Goal: Entertainment & Leisure: Consume media (video, audio)

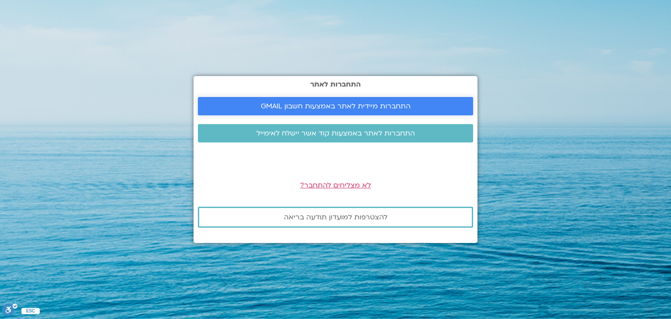
click at [364, 106] on span "התחברות מיידית לאתר באמצעות חשבון GMAIL" at bounding box center [336, 106] width 150 height 8
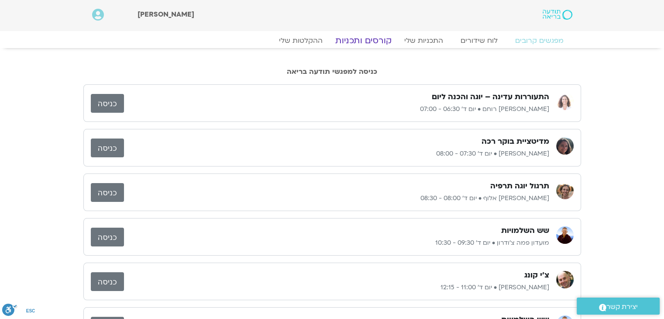
click at [372, 38] on link "קורסים ותכניות" at bounding box center [363, 40] width 77 height 10
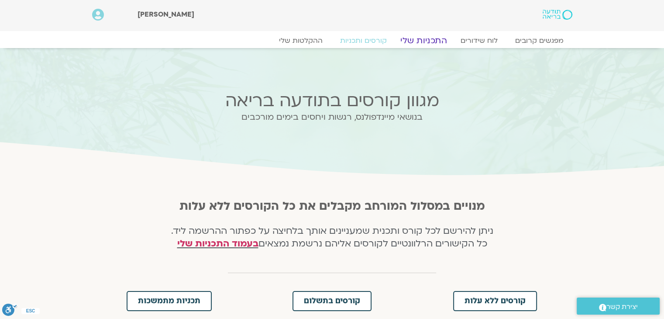
click at [437, 41] on link "התכניות שלי" at bounding box center [424, 40] width 68 height 10
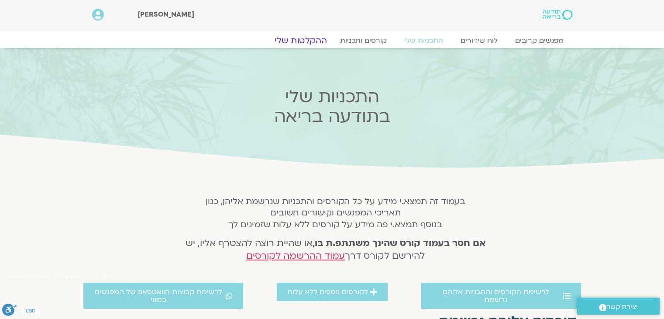
click at [302, 39] on link "ההקלטות שלי" at bounding box center [300, 40] width 73 height 10
click at [303, 41] on link "ההקלטות שלי" at bounding box center [300, 40] width 73 height 10
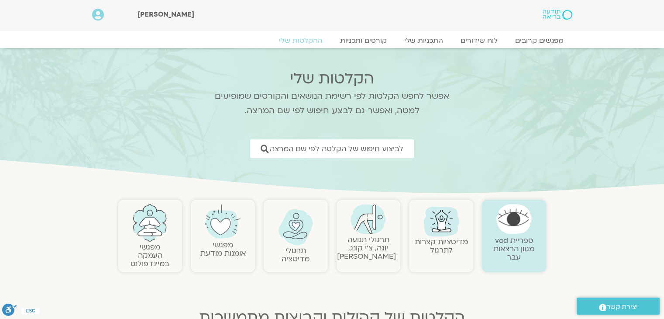
click at [377, 236] on link "תרגולי תנועה יוגה, צ׳י קונג, [PERSON_NAME]" at bounding box center [366, 248] width 59 height 27
click at [371, 234] on img at bounding box center [368, 219] width 35 height 30
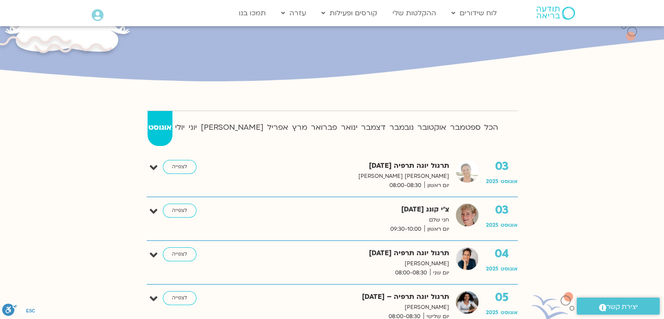
scroll to position [175, 0]
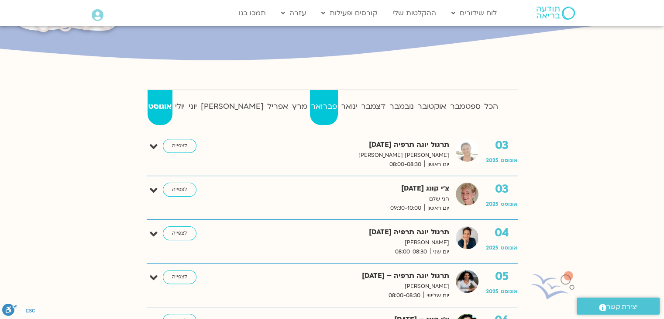
click at [310, 105] on strong "פברואר" at bounding box center [324, 106] width 28 height 13
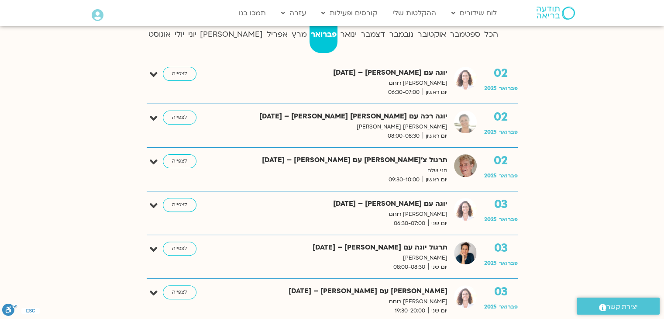
scroll to position [262, 0]
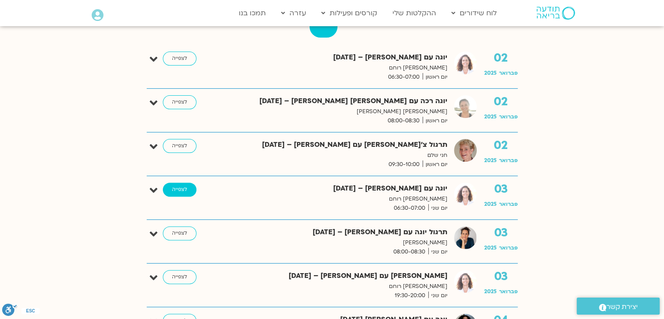
click at [178, 185] on link "לצפייה" at bounding box center [180, 190] width 34 height 14
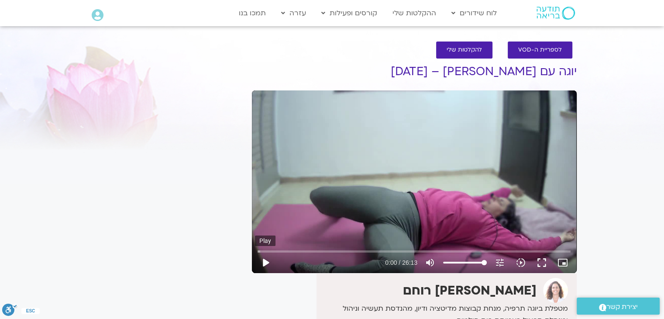
click at [266, 261] on button "play_arrow" at bounding box center [265, 262] width 21 height 21
drag, startPoint x: 267, startPoint y: 251, endPoint x: 247, endPoint y: 249, distance: 20.6
click at [258, 249] on input "Seek" at bounding box center [414, 251] width 313 height 5
click at [267, 263] on button "pause" at bounding box center [265, 262] width 21 height 21
type input "4.655018"
